Goal: Task Accomplishment & Management: Use online tool/utility

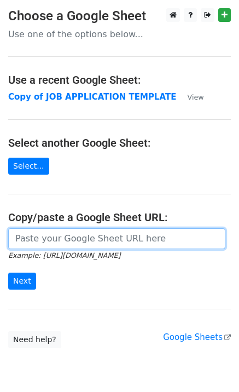
paste input "[URL][DOMAIN_NAME]"
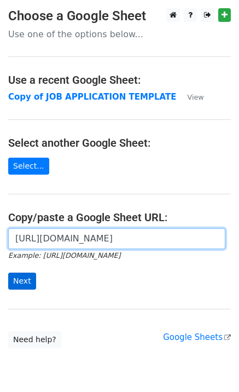
type input "[URL][DOMAIN_NAME]"
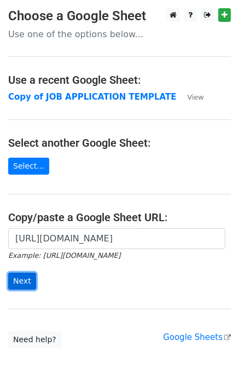
scroll to position [0, 0]
click at [20, 279] on input "Next" at bounding box center [22, 280] width 28 height 17
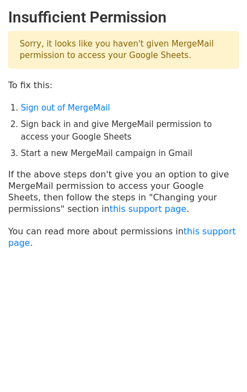
click at [62, 132] on li "Sign back in and give MergeMail permission to access your Google Sheets" at bounding box center [130, 130] width 218 height 25
click at [109, 207] on link "this support page" at bounding box center [147, 208] width 77 height 10
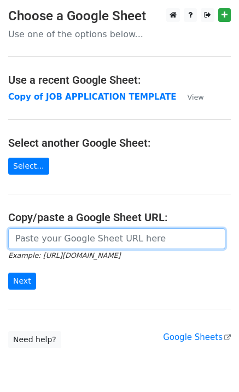
click at [66, 239] on input "url" at bounding box center [116, 238] width 217 height 21
paste input "[URL][DOMAIN_NAME]"
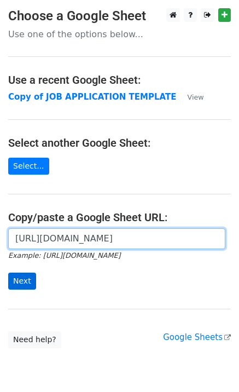
type input "[URL][DOMAIN_NAME]"
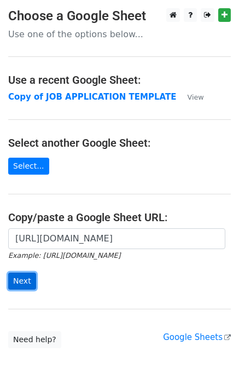
scroll to position [0, 0]
click at [13, 272] on input "Next" at bounding box center [22, 280] width 28 height 17
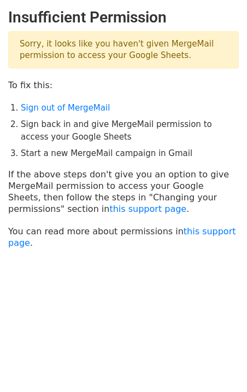
click at [68, 55] on p "Sorry, it looks like you haven't given MergeMail permission to access your Goog…" at bounding box center [123, 49] width 231 height 37
click at [45, 50] on p "Sorry, it looks like you haven't given MergeMail permission to access your Goog…" at bounding box center [123, 49] width 231 height 37
click at [109, 208] on link "this support page" at bounding box center [147, 208] width 77 height 10
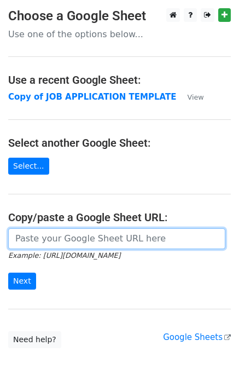
click at [62, 231] on input "url" at bounding box center [116, 238] width 217 height 21
paste input "[URL][DOMAIN_NAME]"
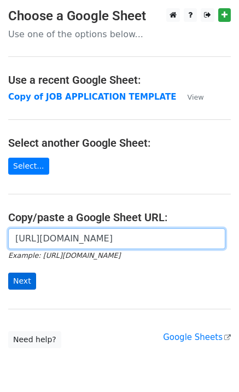
type input "[URL][DOMAIN_NAME]"
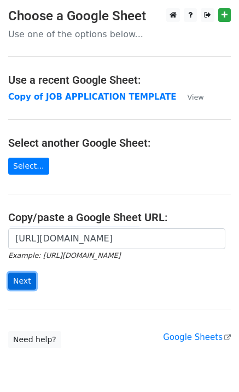
scroll to position [0, 0]
click at [27, 280] on input "Next" at bounding box center [22, 280] width 28 height 17
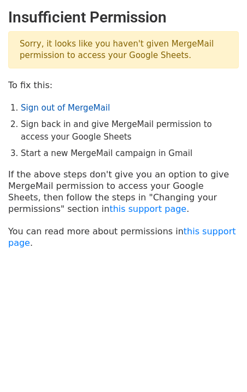
click at [49, 109] on link "Sign out of MergeMail" at bounding box center [65, 108] width 89 height 10
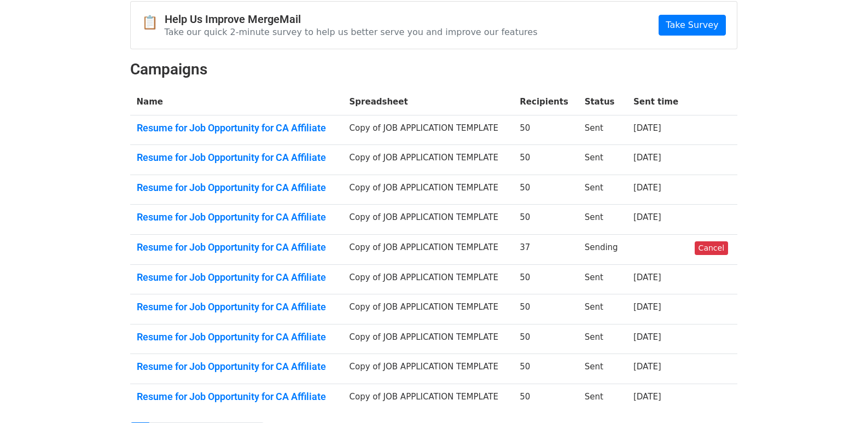
scroll to position [164, 0]
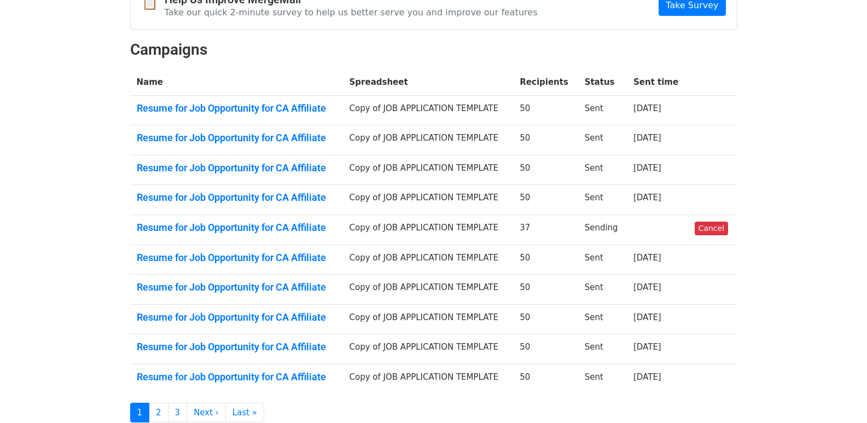
click at [555, 231] on td "37" at bounding box center [545, 229] width 65 height 30
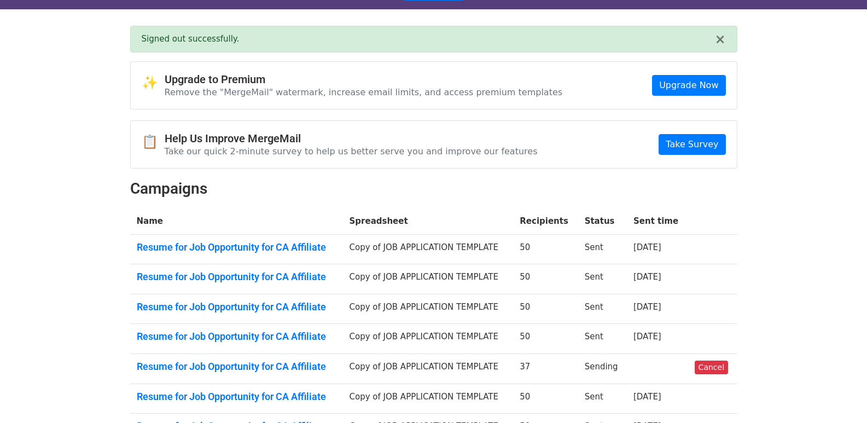
scroll to position [0, 0]
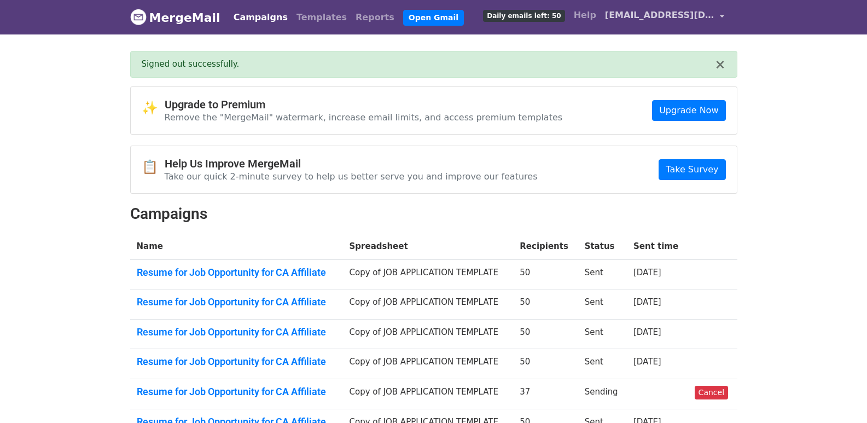
click at [635, 9] on span "mueezakram05@gmail.com" at bounding box center [659, 15] width 109 height 13
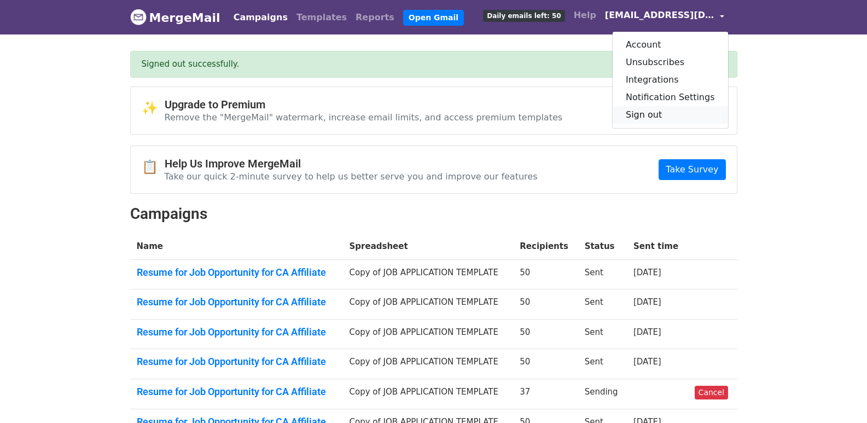
click at [649, 109] on link "Sign out" at bounding box center [669, 114] width 115 height 17
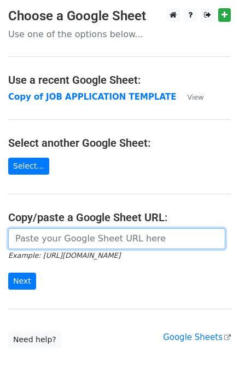
click at [55, 235] on input "url" at bounding box center [116, 238] width 217 height 21
click at [68, 235] on input "url" at bounding box center [116, 238] width 217 height 21
paste input "[URL][DOMAIN_NAME]"
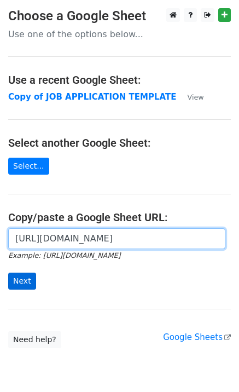
type input "[URL][DOMAIN_NAME]"
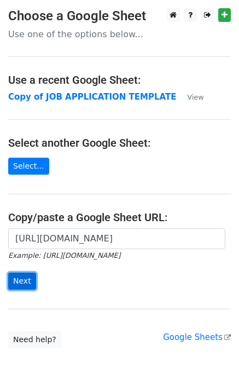
scroll to position [0, 0]
click at [24, 278] on input "Next" at bounding box center [22, 280] width 28 height 17
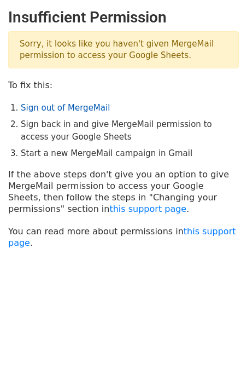
click at [74, 110] on link "Sign out of MergeMail" at bounding box center [65, 108] width 89 height 10
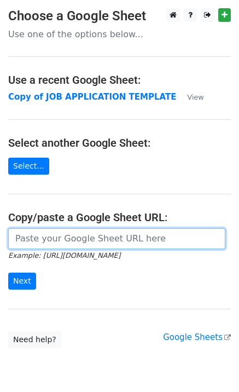
click at [78, 239] on input "url" at bounding box center [116, 238] width 217 height 21
paste input "[URL][DOMAIN_NAME]"
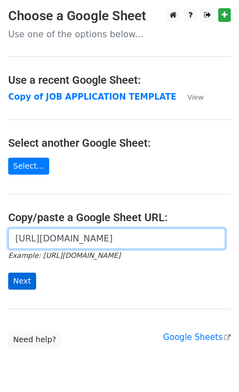
type input "https://docs.google.com/spreadsheets/d/10ChpzUYxKOE8jVvlyNJ3HrL70kzaoSW43Of00LY…"
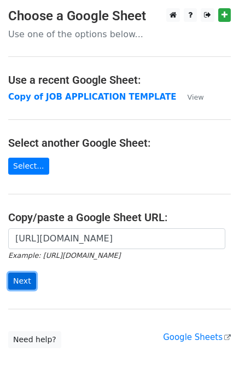
scroll to position [0, 0]
click at [15, 282] on input "Next" at bounding box center [22, 280] width 28 height 17
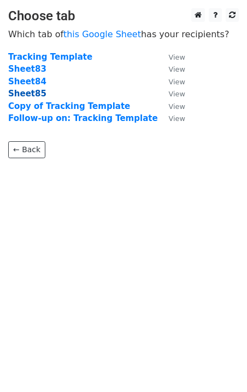
click at [29, 90] on strong "Sheet85" at bounding box center [27, 94] width 38 height 10
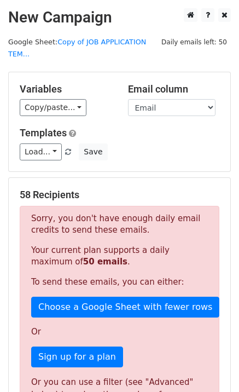
click at [168, 219] on p "Sorry, you don't have enough daily email credits to send these emails." at bounding box center [119, 224] width 177 height 23
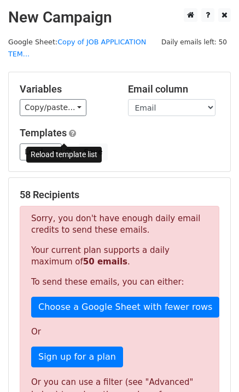
click at [65, 149] on span at bounding box center [68, 152] width 6 height 7
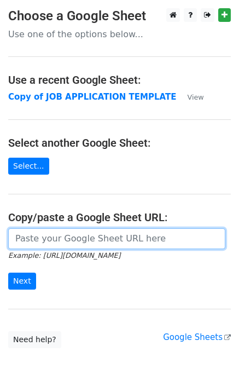
click at [149, 234] on input "url" at bounding box center [116, 238] width 217 height 21
click at [34, 238] on input "url" at bounding box center [116, 238] width 217 height 21
paste input "https://docs.google.com/spreadsheets/d/10ChpzUYxKOE8jVvlyNJ3HrL70kzaoSW43Of00LY…"
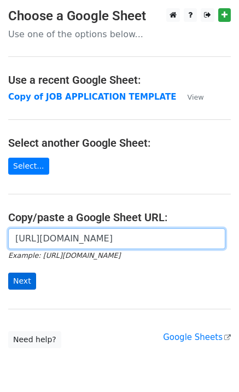
type input "https://docs.google.com/spreadsheets/d/10ChpzUYxKOE8jVvlyNJ3HrL70kzaoSW43Of00LY…"
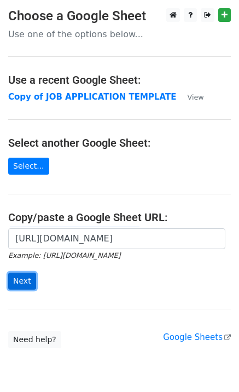
scroll to position [0, 0]
click at [27, 278] on input "Next" at bounding box center [22, 280] width 28 height 17
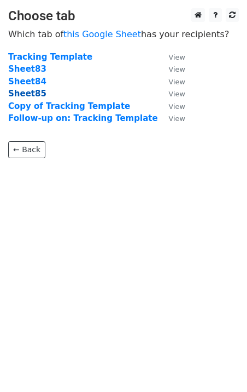
click at [17, 90] on strong "Sheet85" at bounding box center [27, 94] width 38 height 10
